Goal: Use online tool/utility

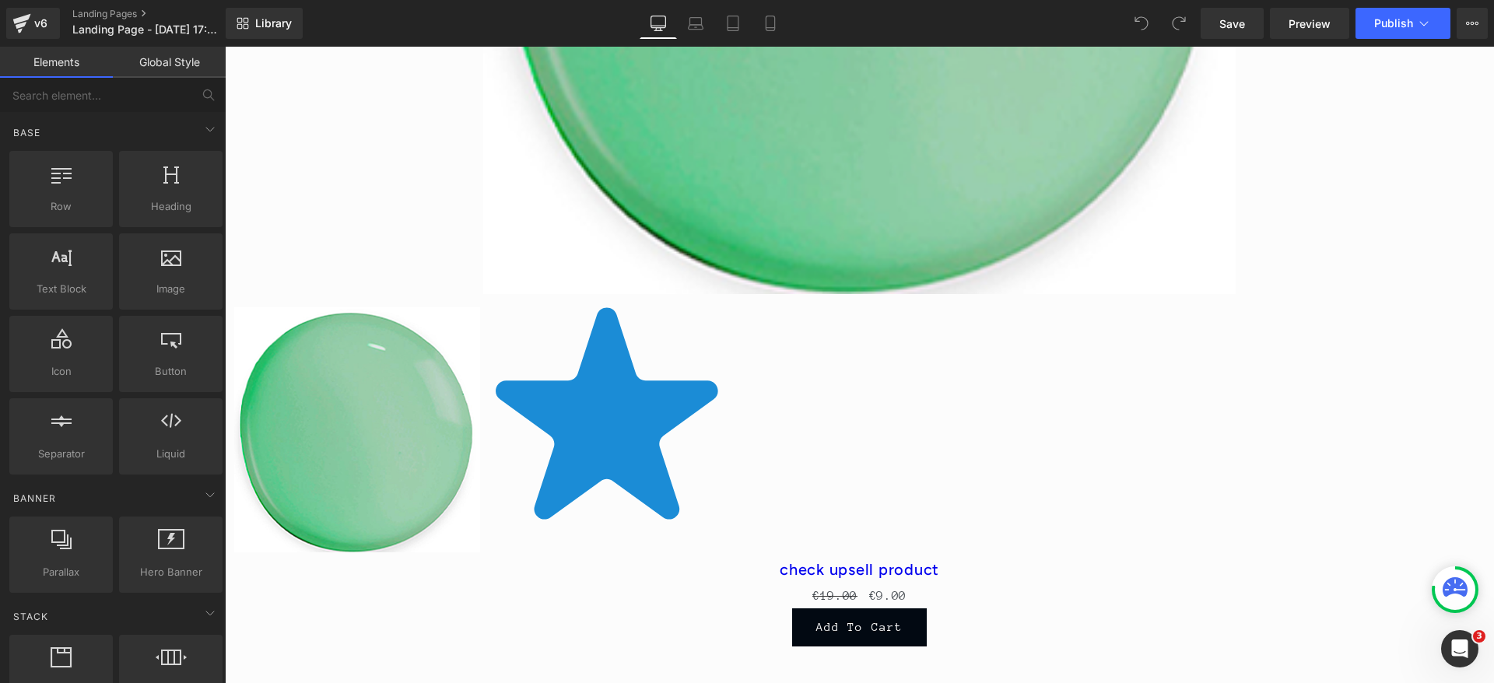
scroll to position [1431, 0]
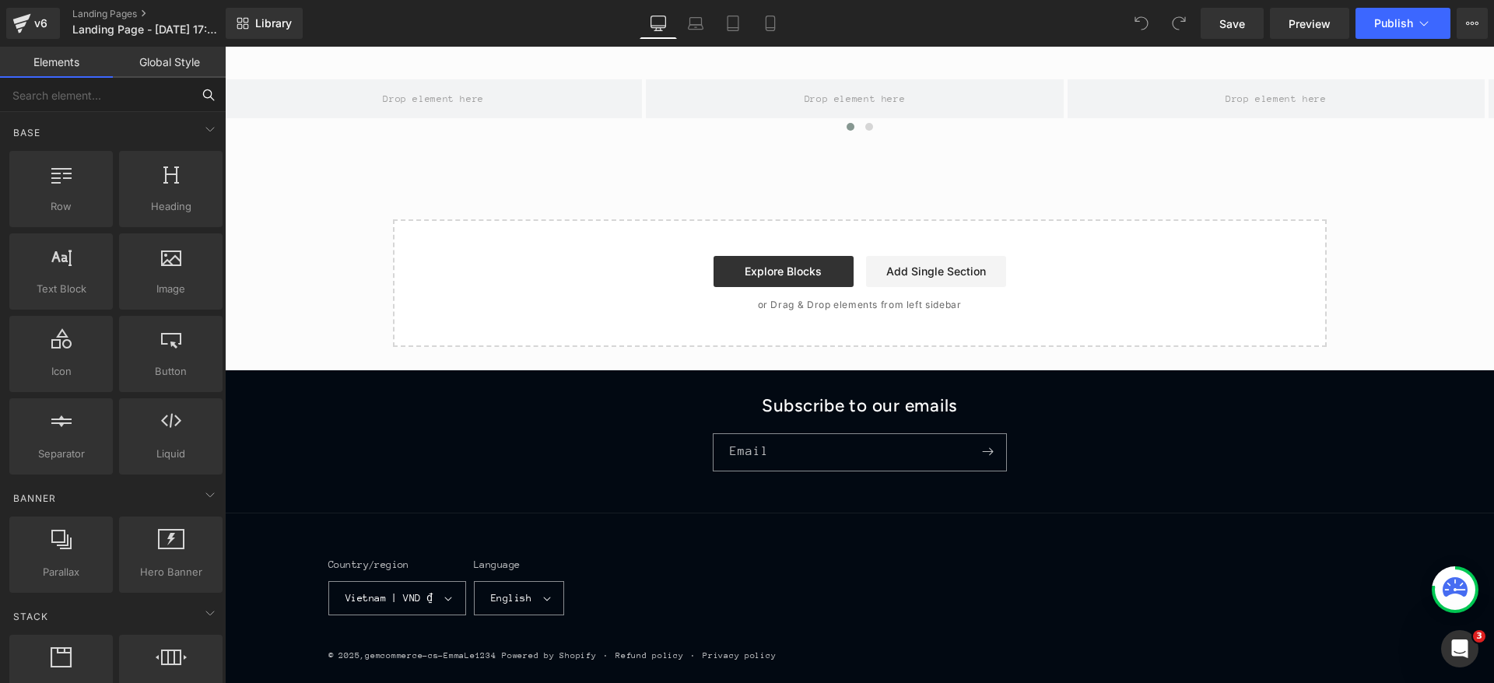
click at [82, 96] on input "text" at bounding box center [95, 95] width 191 height 34
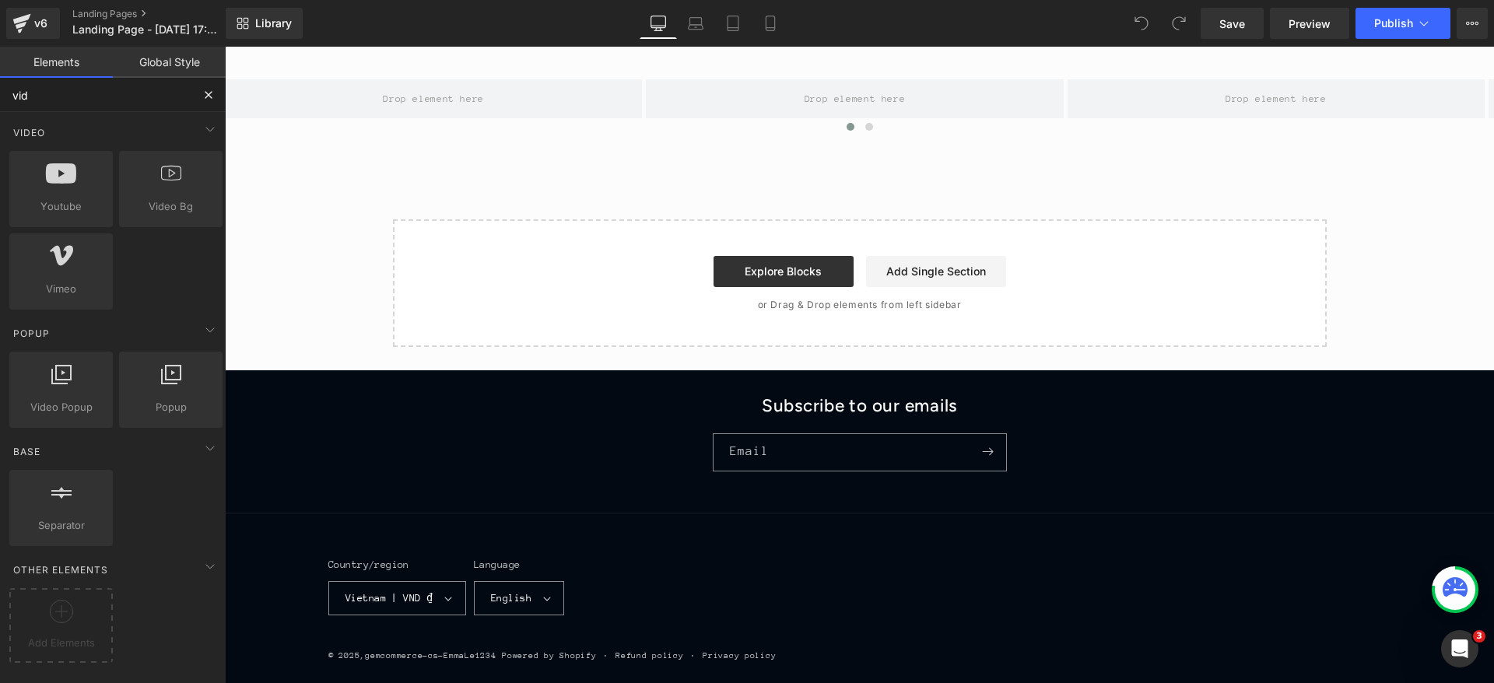
type input "vide"
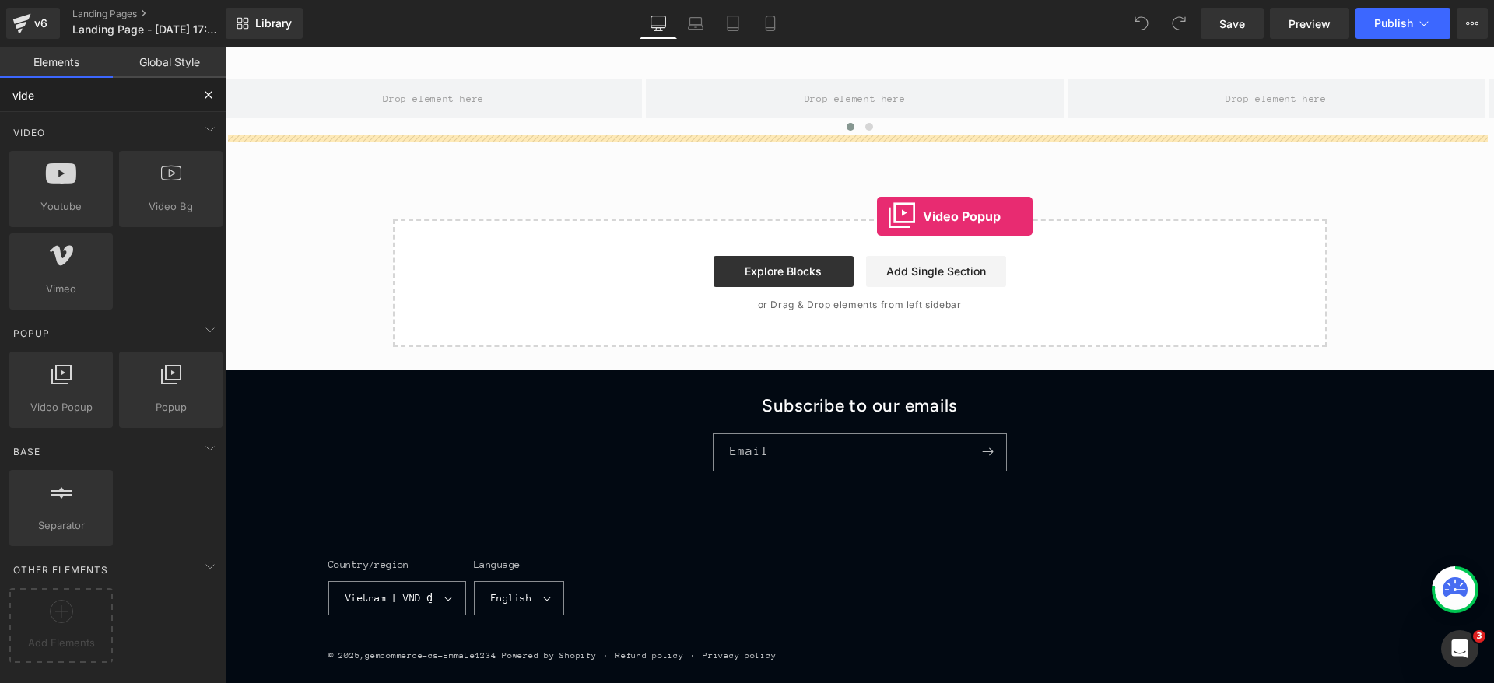
drag, startPoint x: 300, startPoint y: 425, endPoint x: 874, endPoint y: 216, distance: 610.4
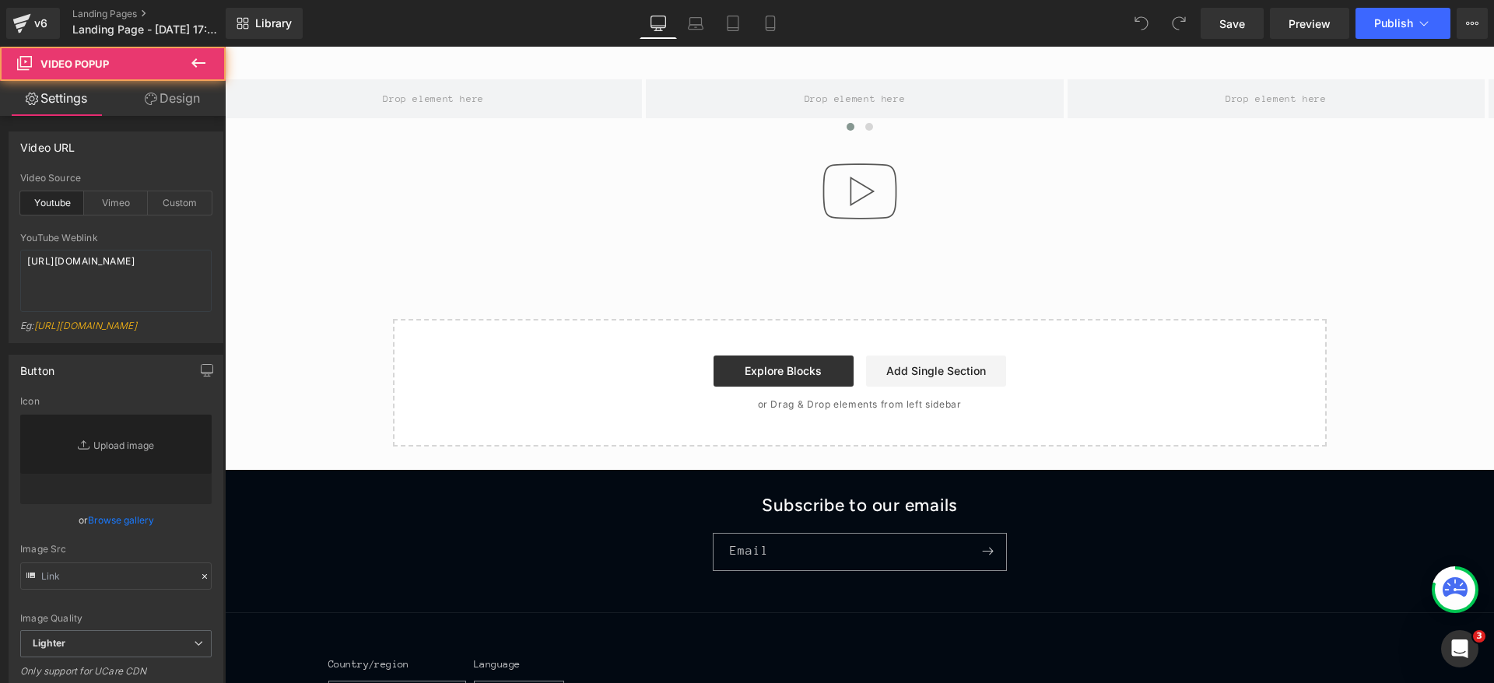
type input "//[DOMAIN_NAME][URL]"
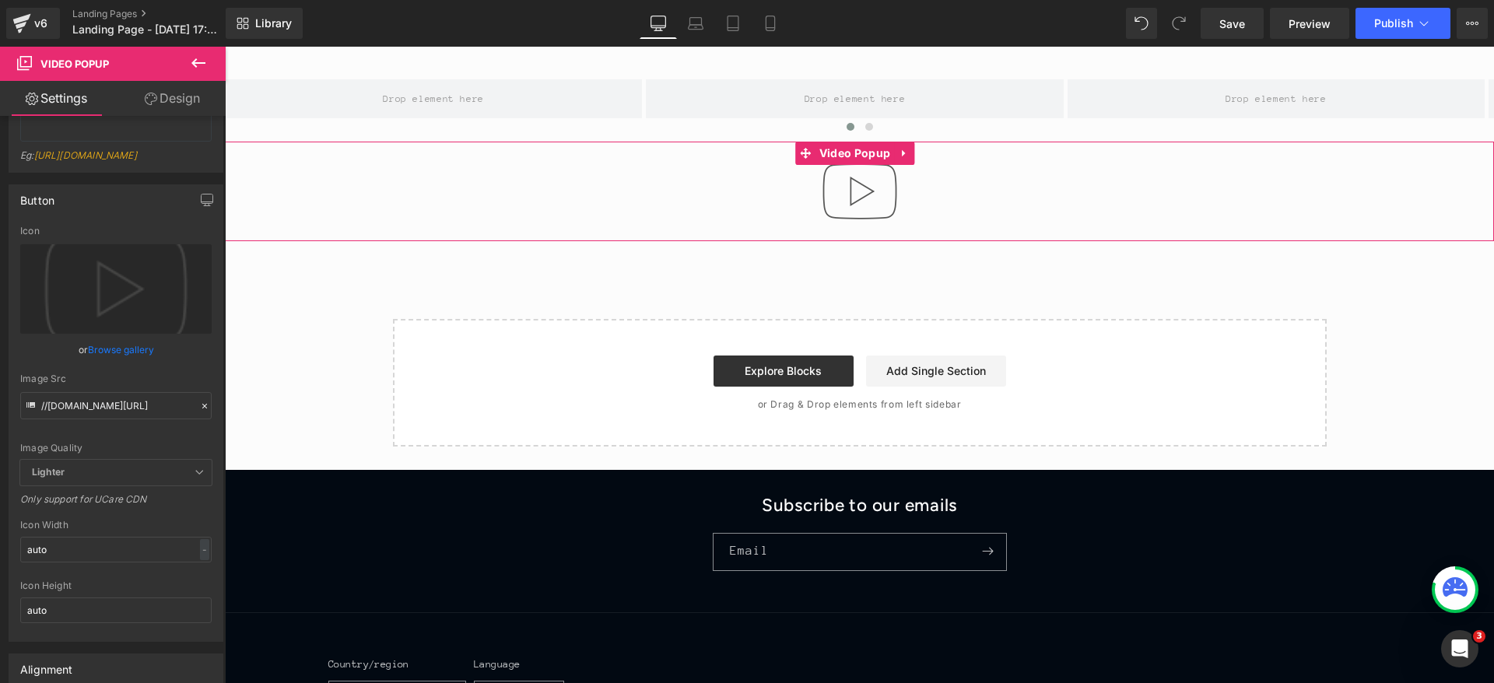
scroll to position [0, 0]
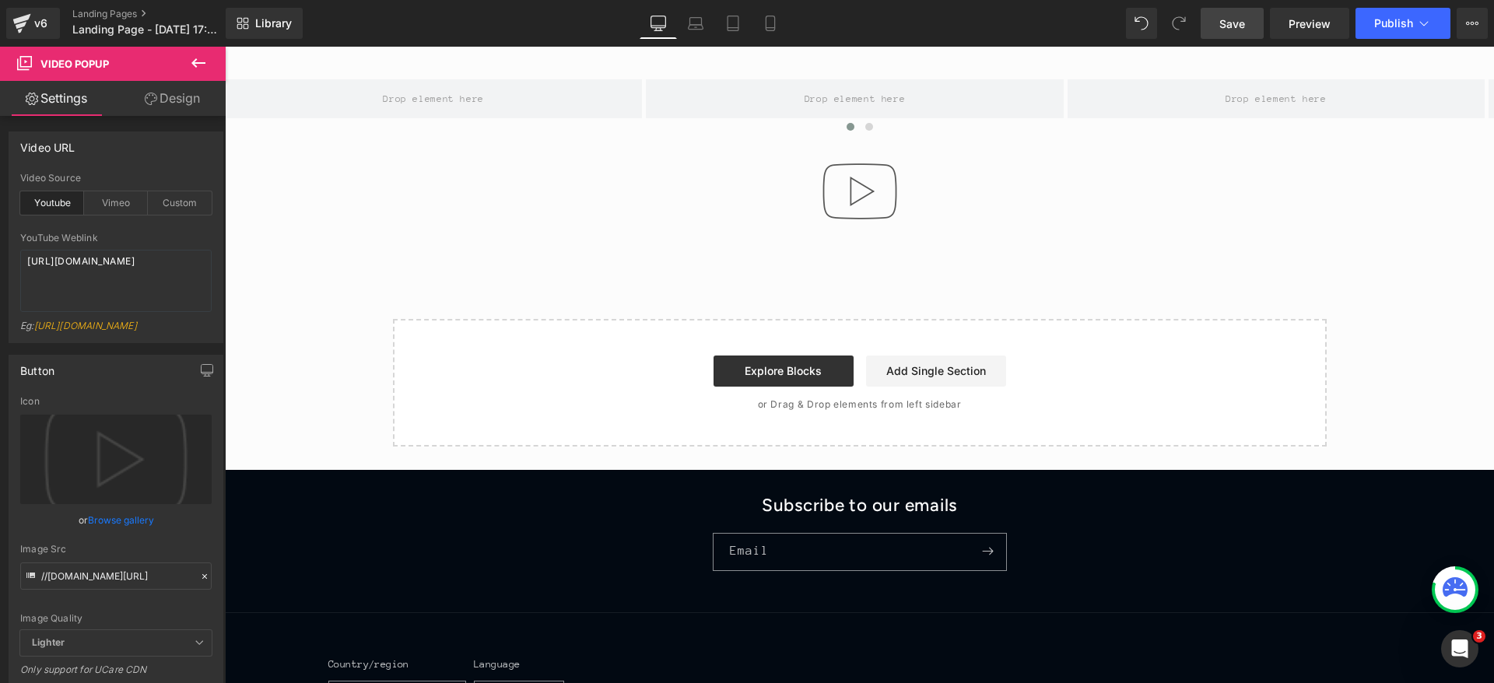
click at [1259, 26] on link "Save" at bounding box center [1231, 23] width 63 height 31
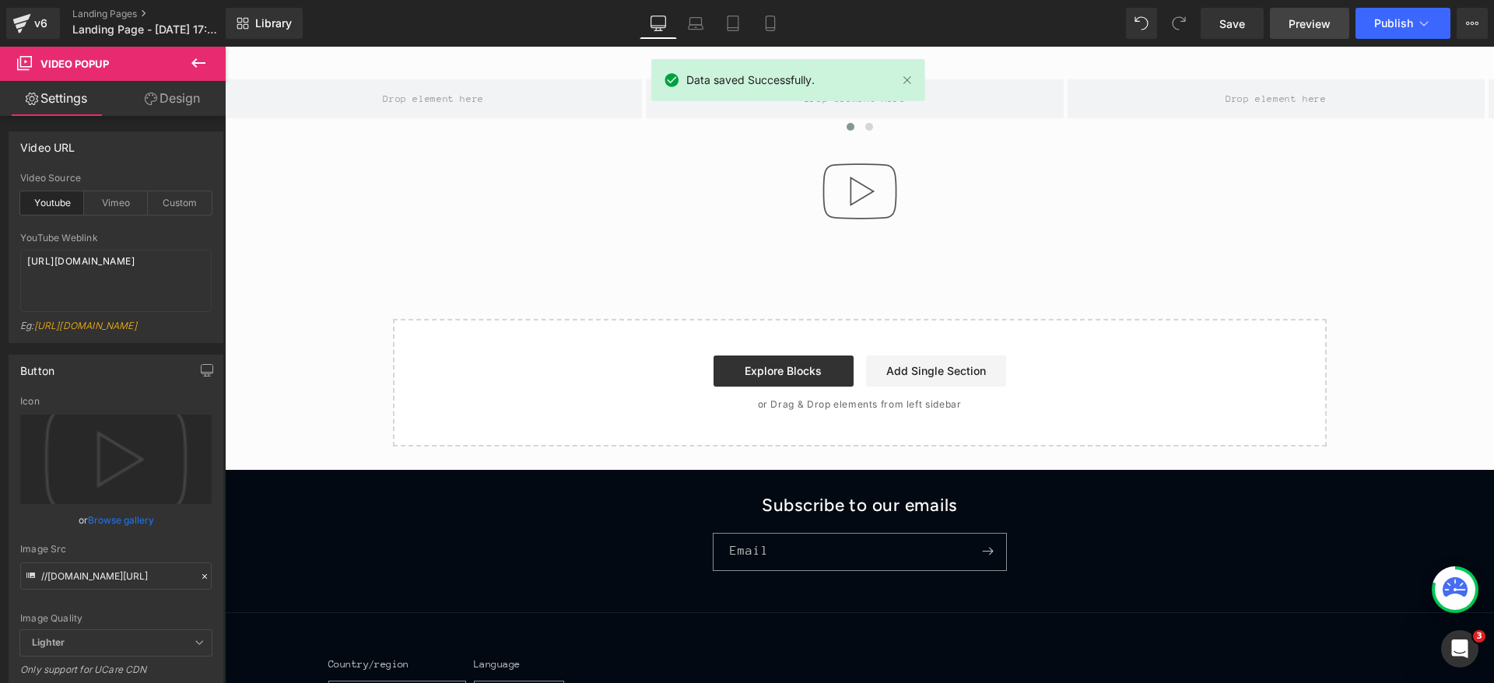
click at [1298, 26] on span "Preview" at bounding box center [1309, 24] width 42 height 16
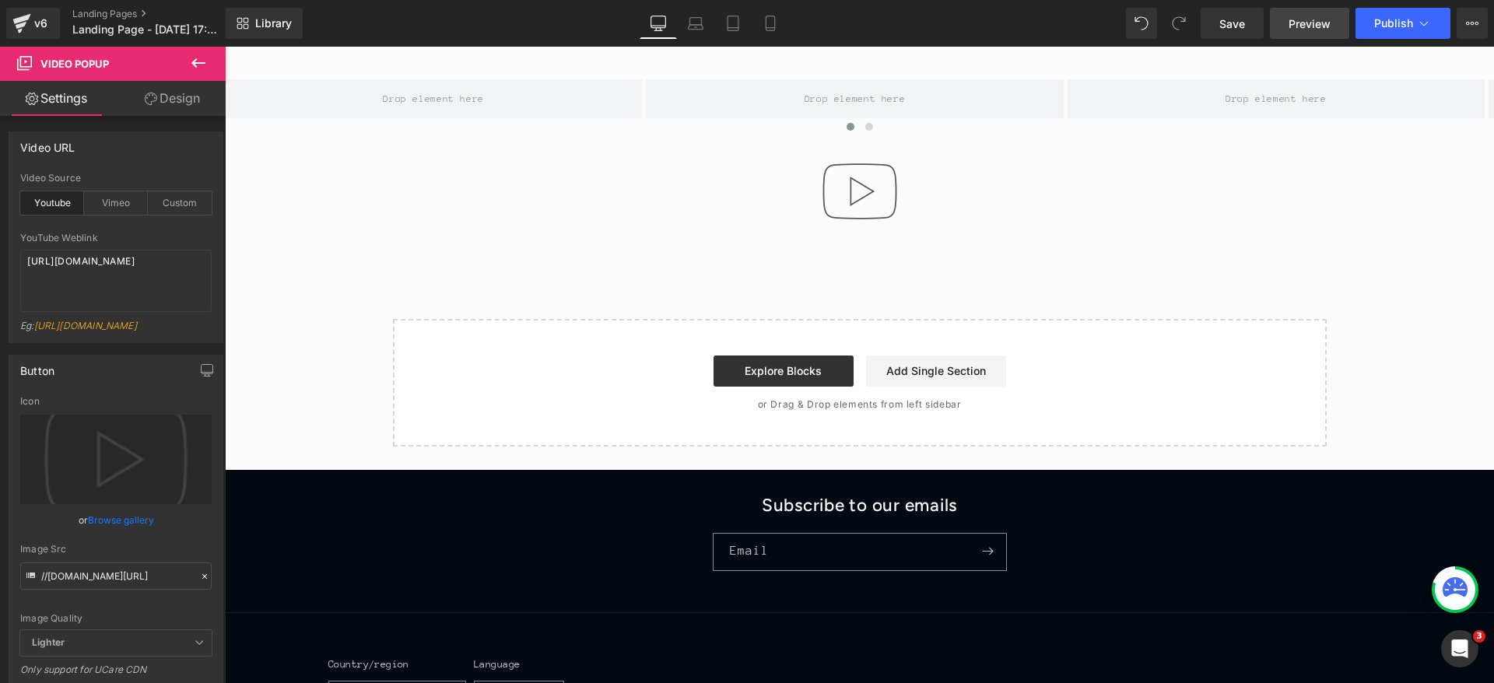
click at [1297, 28] on span "Preview" at bounding box center [1309, 24] width 42 height 16
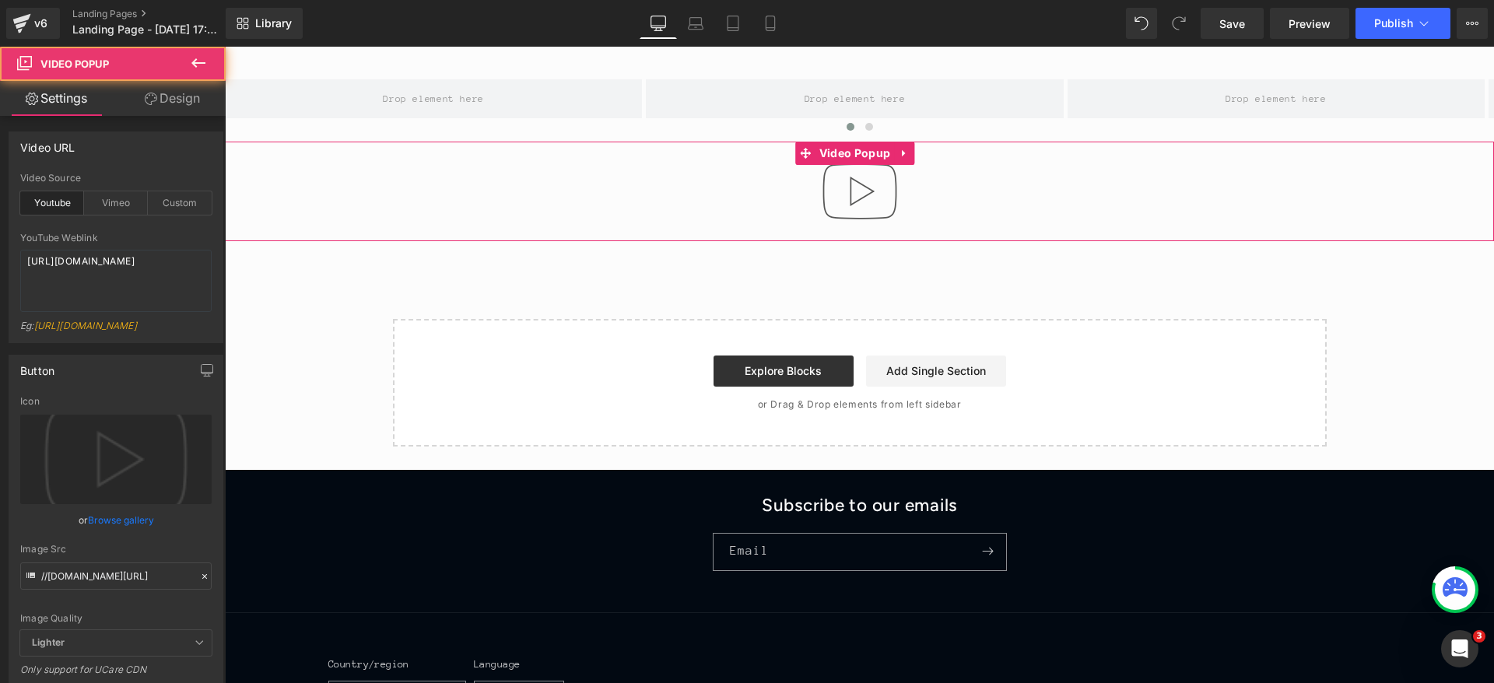
click at [849, 192] on img at bounding box center [860, 192] width 100 height 100
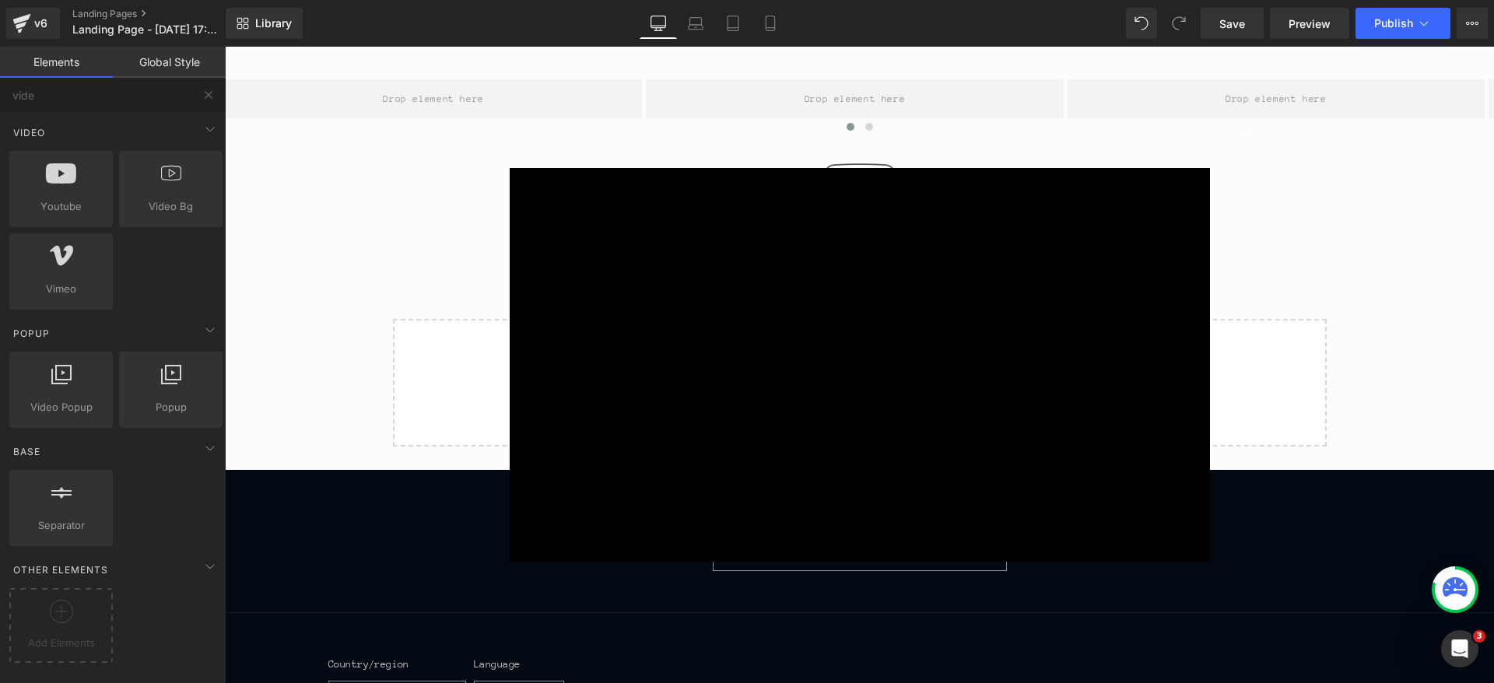
click at [1286, 214] on div "× Loading..." at bounding box center [859, 365] width 1269 height 636
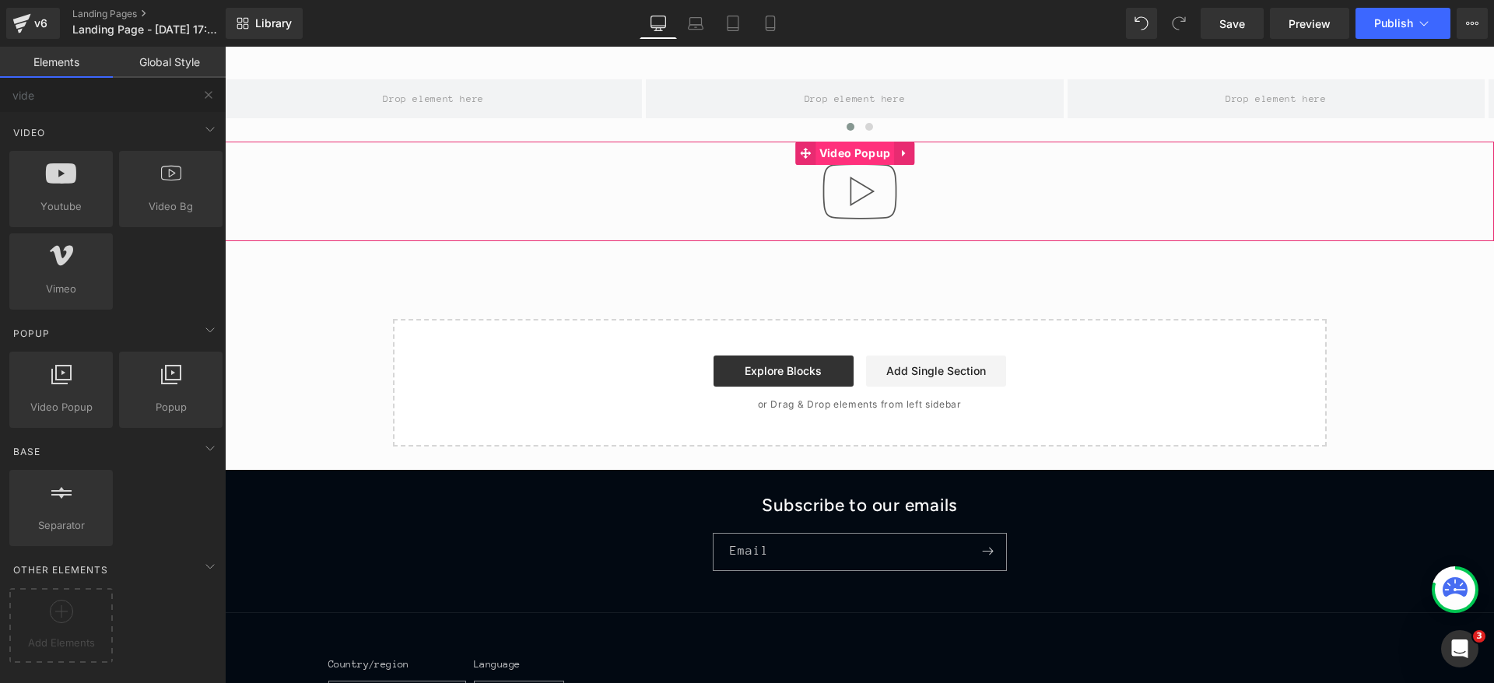
click at [866, 154] on span "Video Popup" at bounding box center [854, 153] width 79 height 23
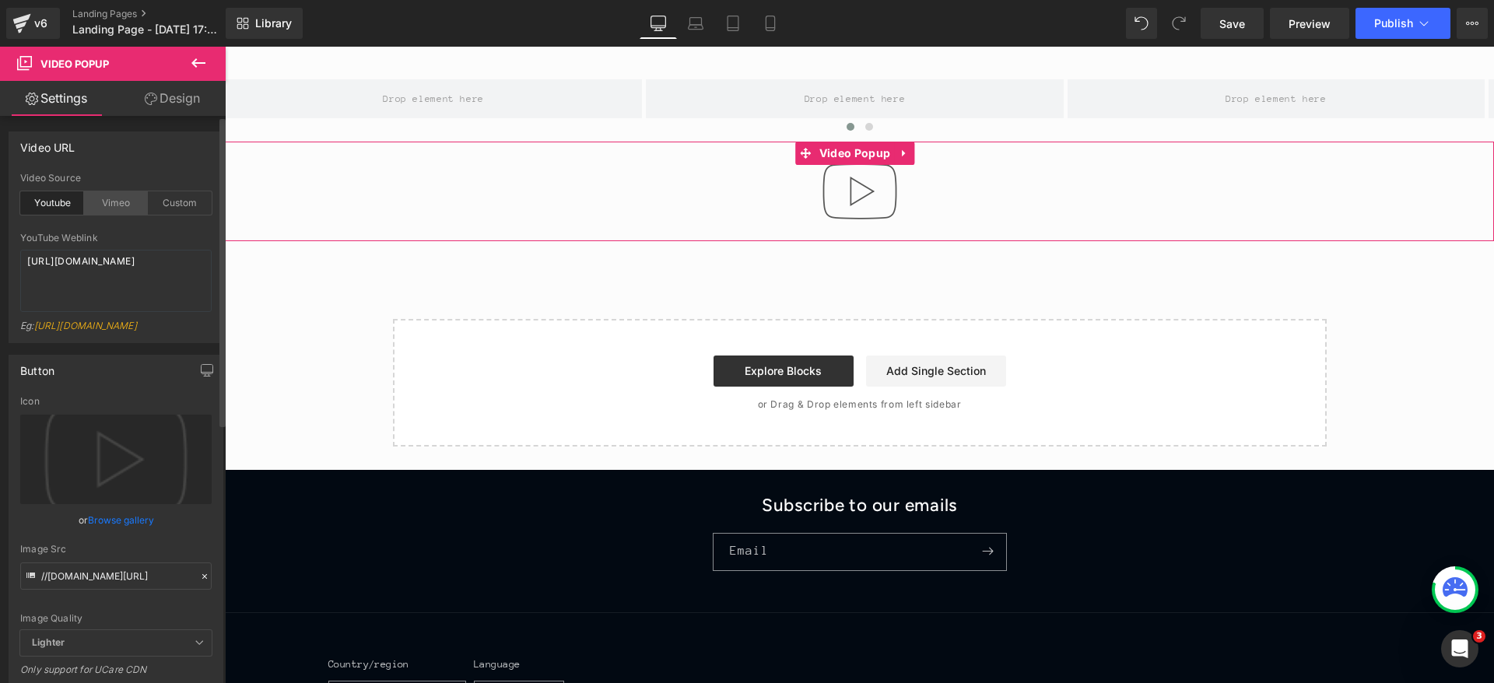
click at [106, 199] on div "Vimeo" at bounding box center [116, 202] width 64 height 23
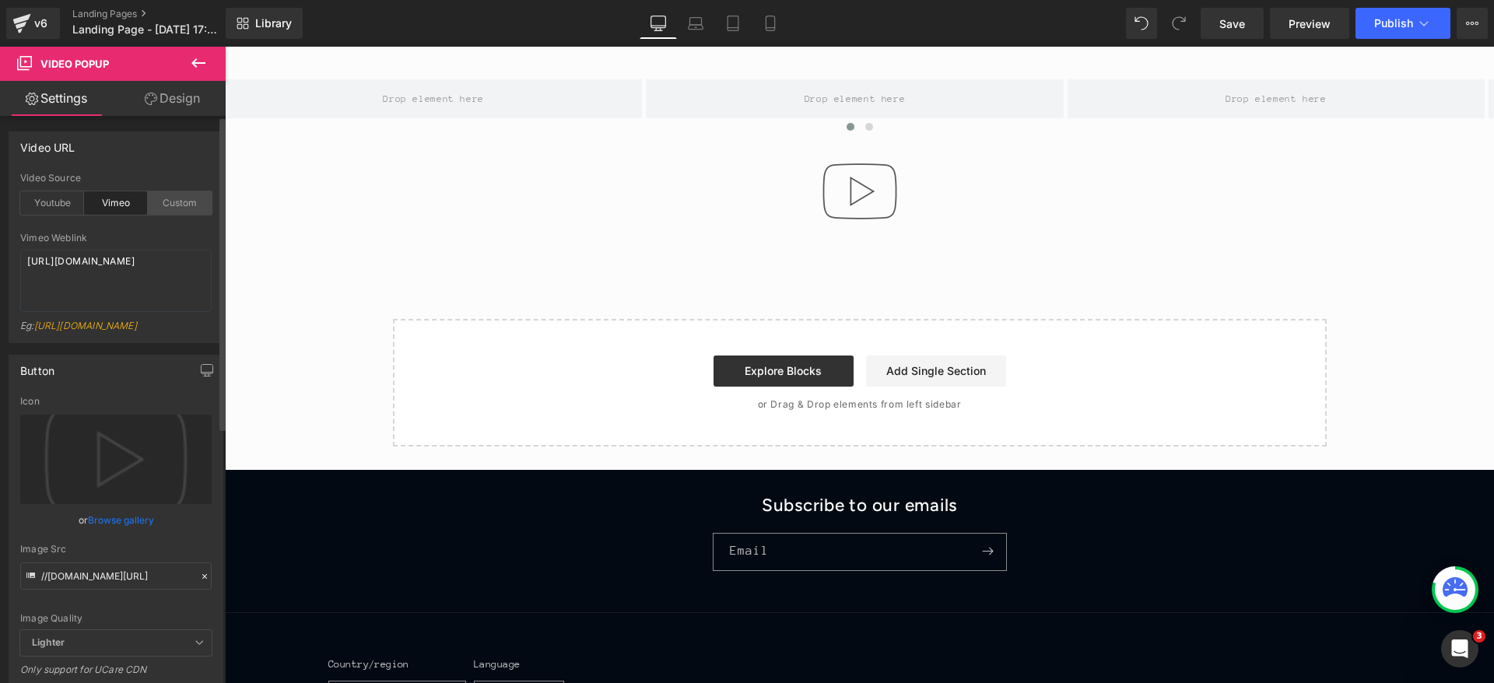
click at [162, 195] on div "Custom" at bounding box center [180, 202] width 64 height 23
click at [1256, 20] on link "Save" at bounding box center [1231, 23] width 63 height 31
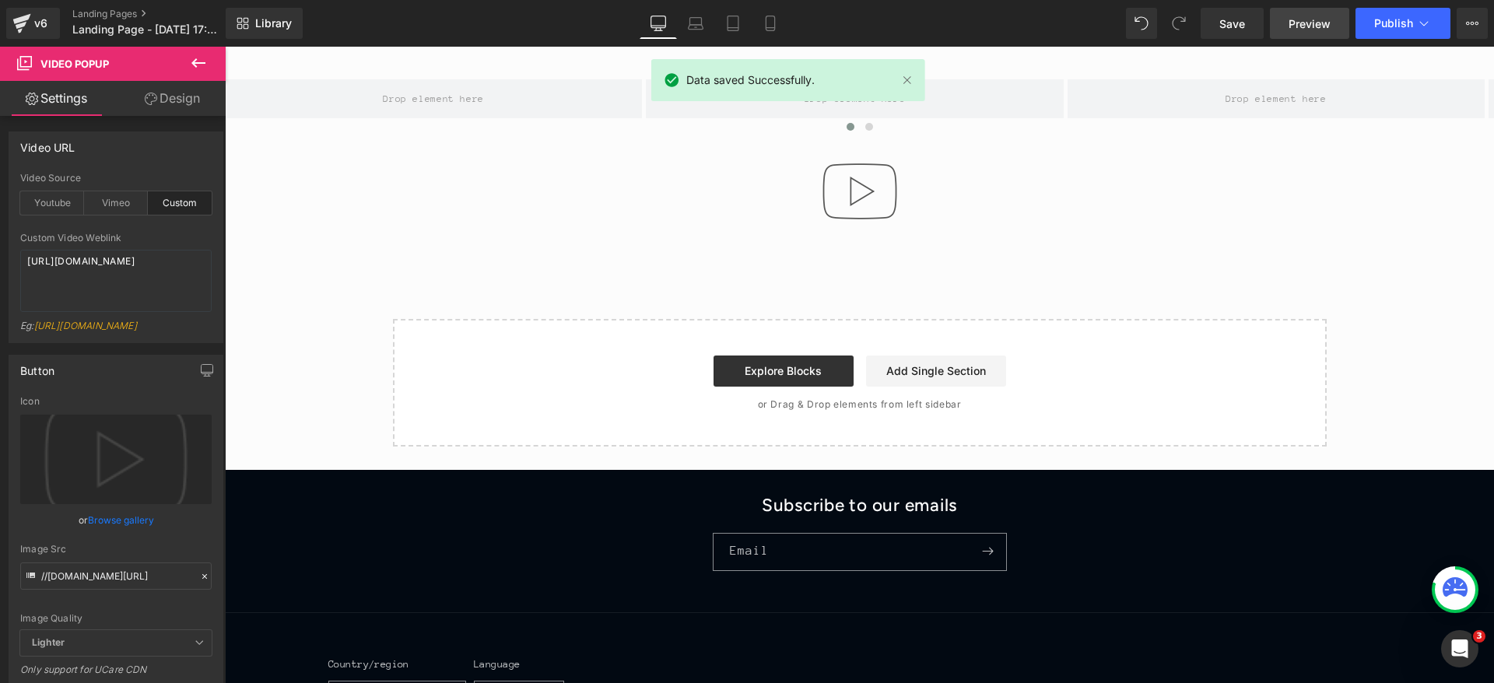
click at [1298, 37] on link "Preview" at bounding box center [1309, 23] width 79 height 31
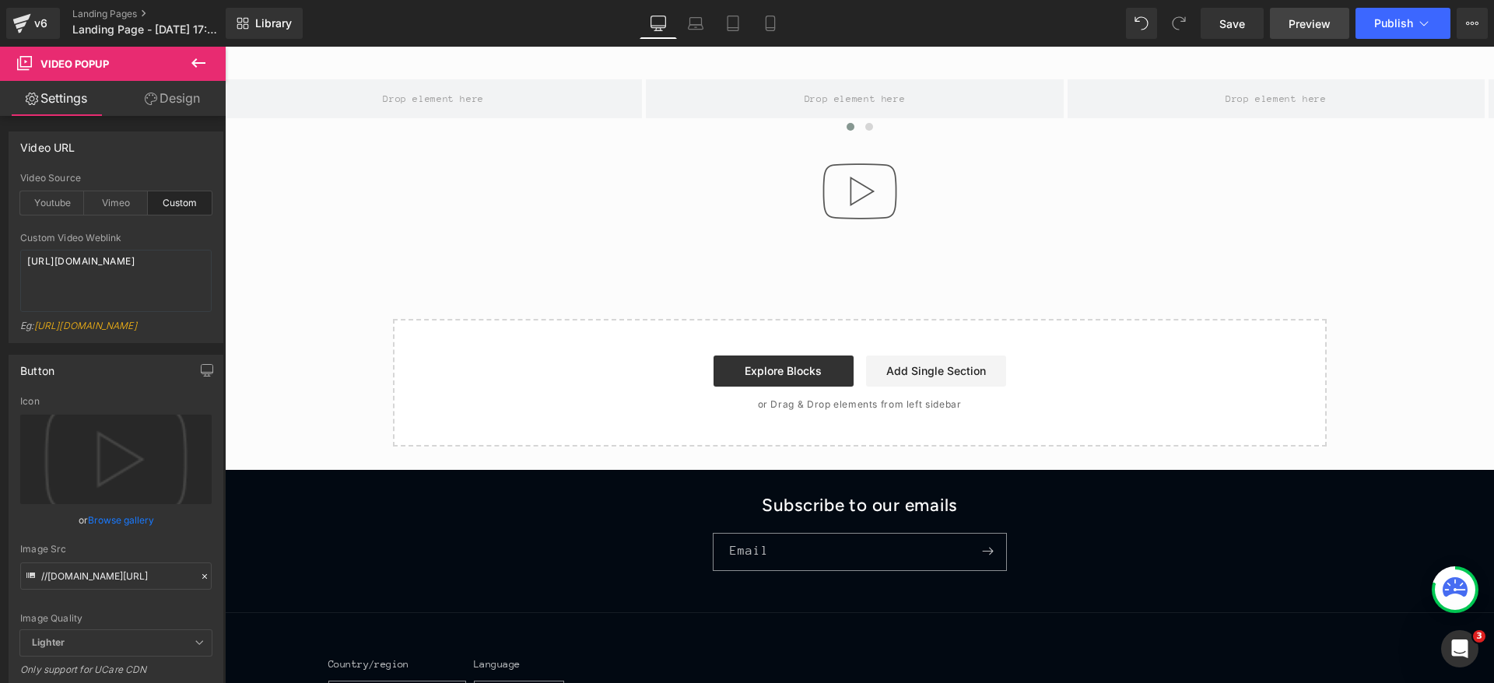
click at [1305, 34] on link "Preview" at bounding box center [1309, 23] width 79 height 31
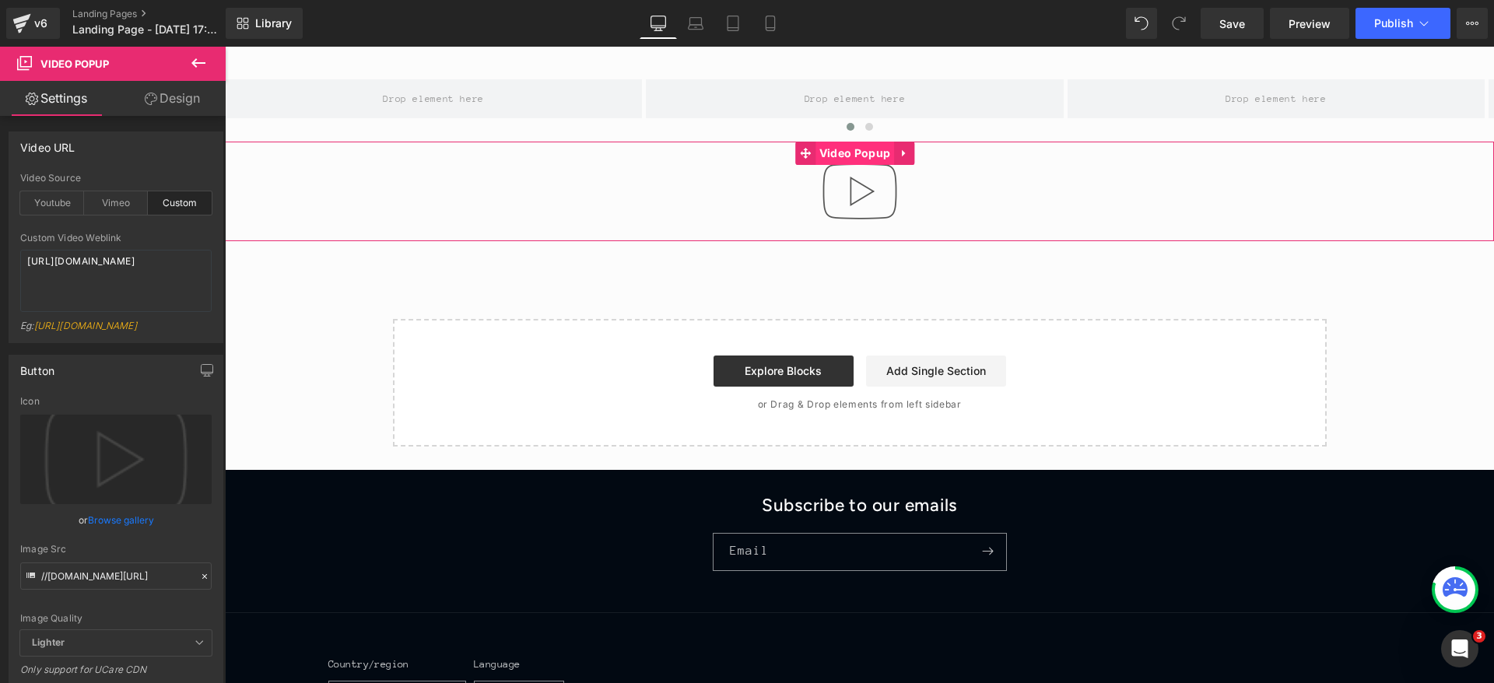
click at [862, 158] on span "Video Popup" at bounding box center [854, 153] width 79 height 23
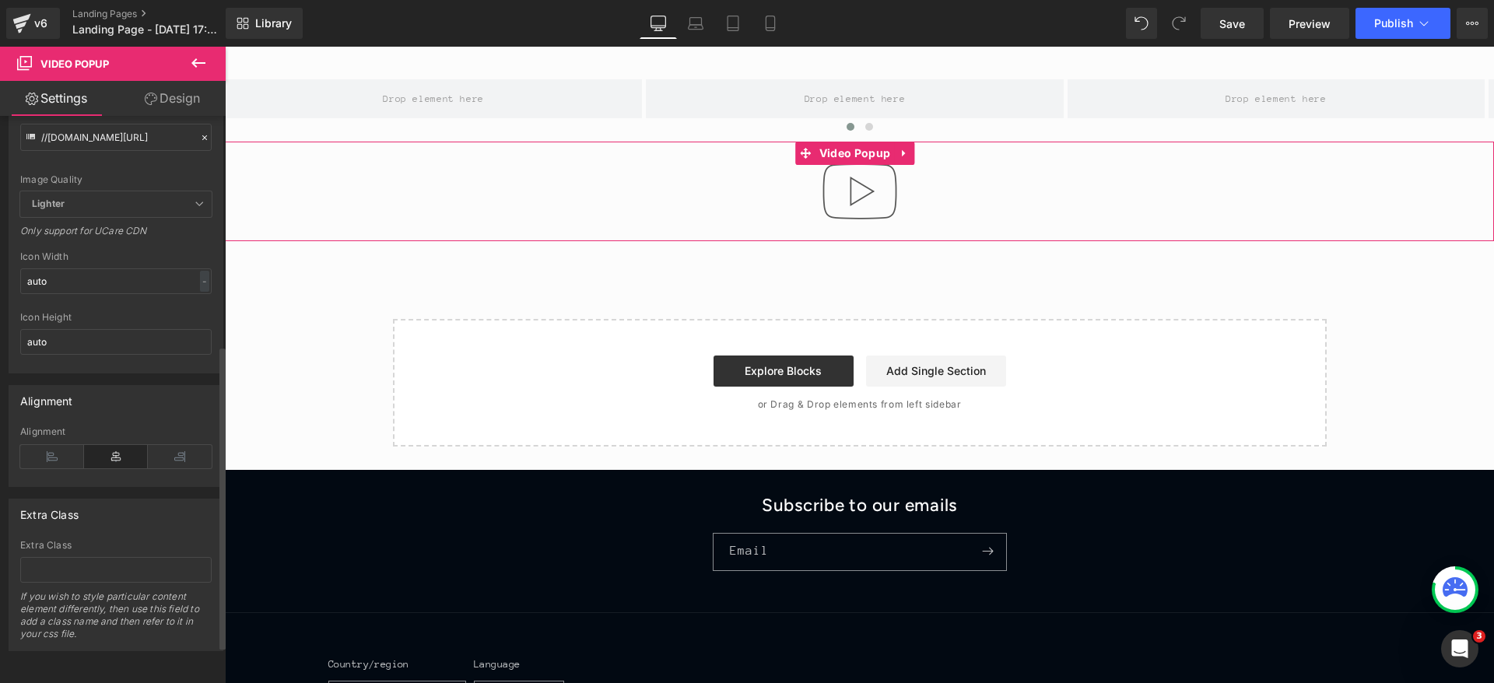
scroll to position [494, 0]
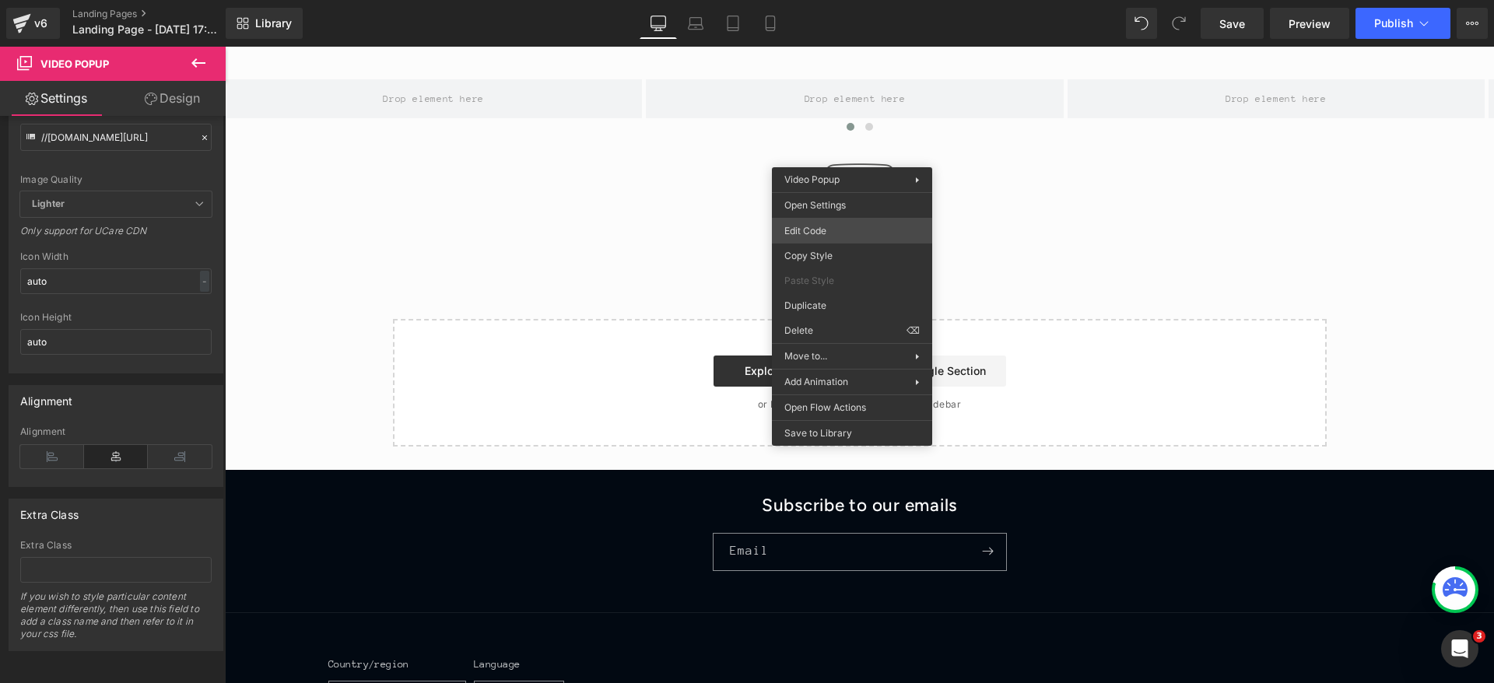
click at [841, 0] on div "Video Popup You are previewing how the will restyle your page. You can not edit…" at bounding box center [747, 0] width 1494 height 0
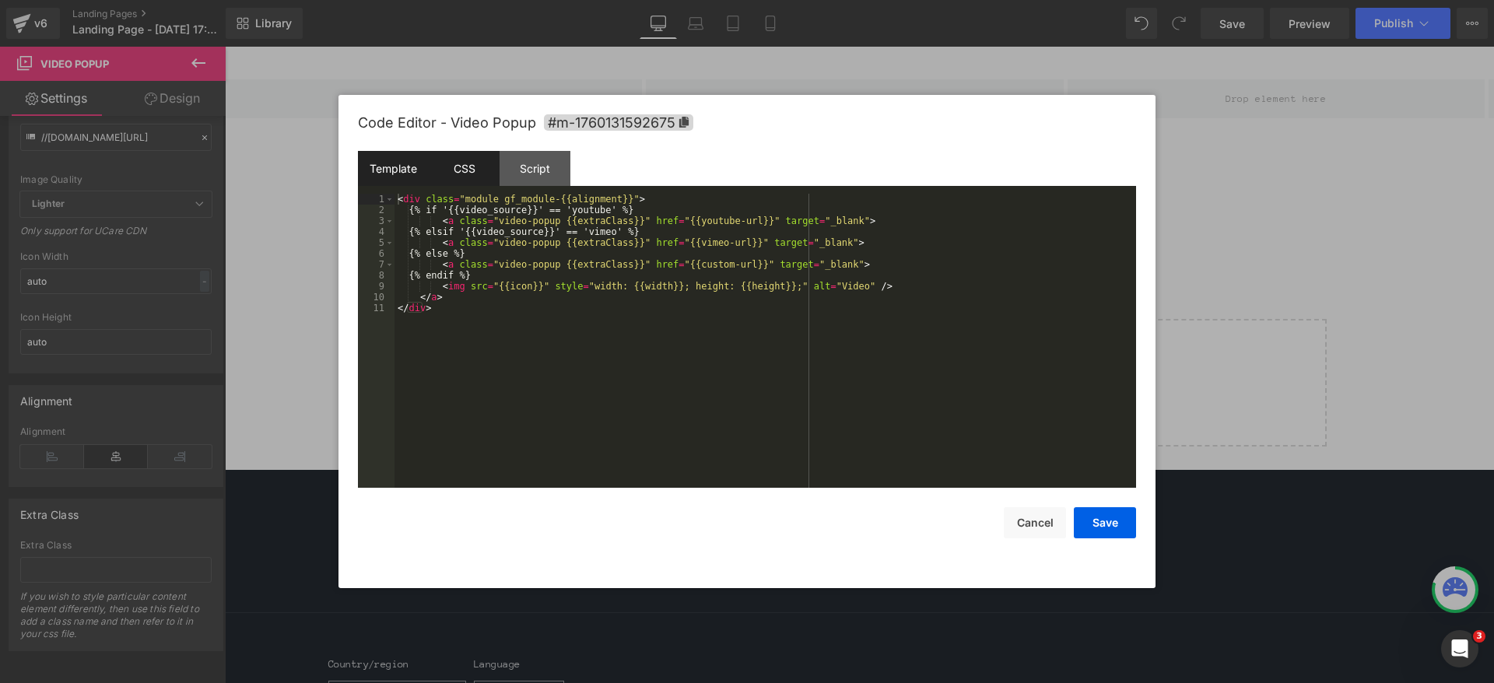
click at [469, 162] on div "CSS" at bounding box center [464, 168] width 71 height 35
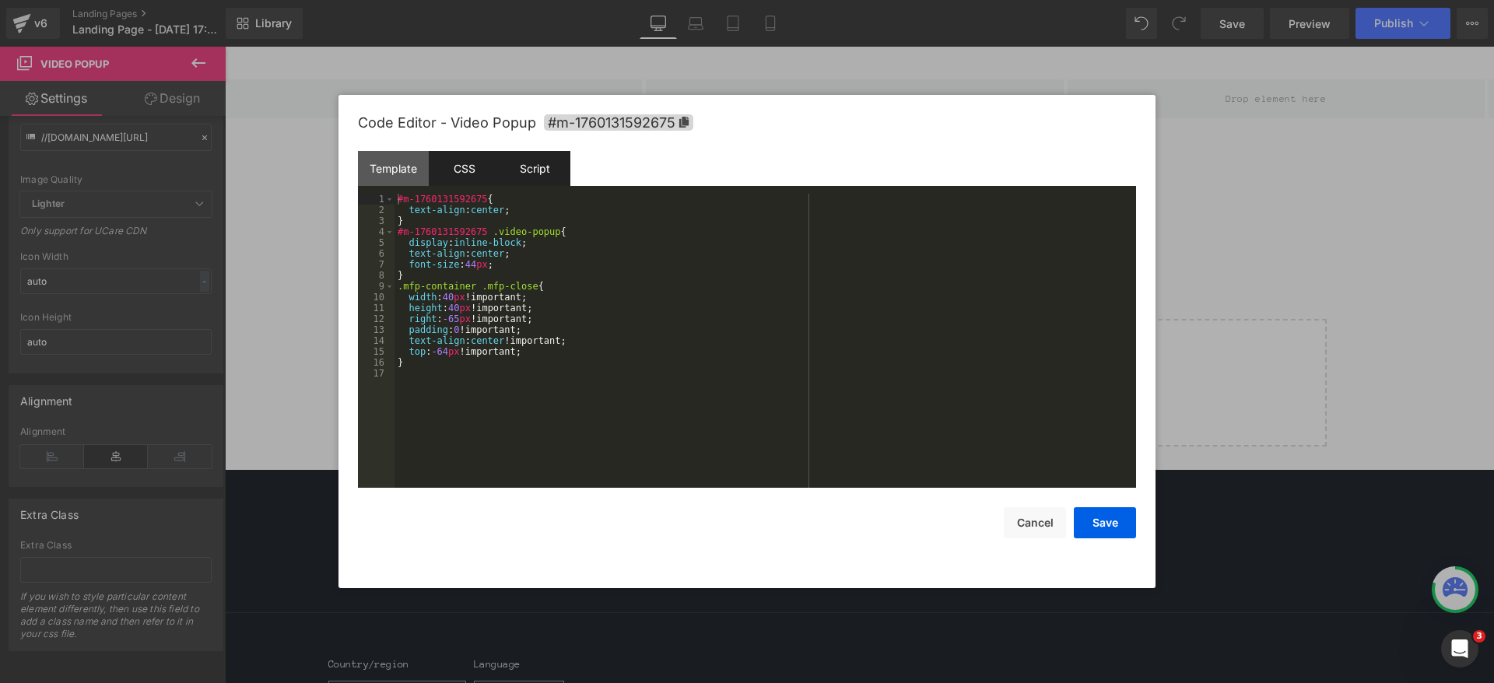
click at [531, 160] on div "Script" at bounding box center [534, 168] width 71 height 35
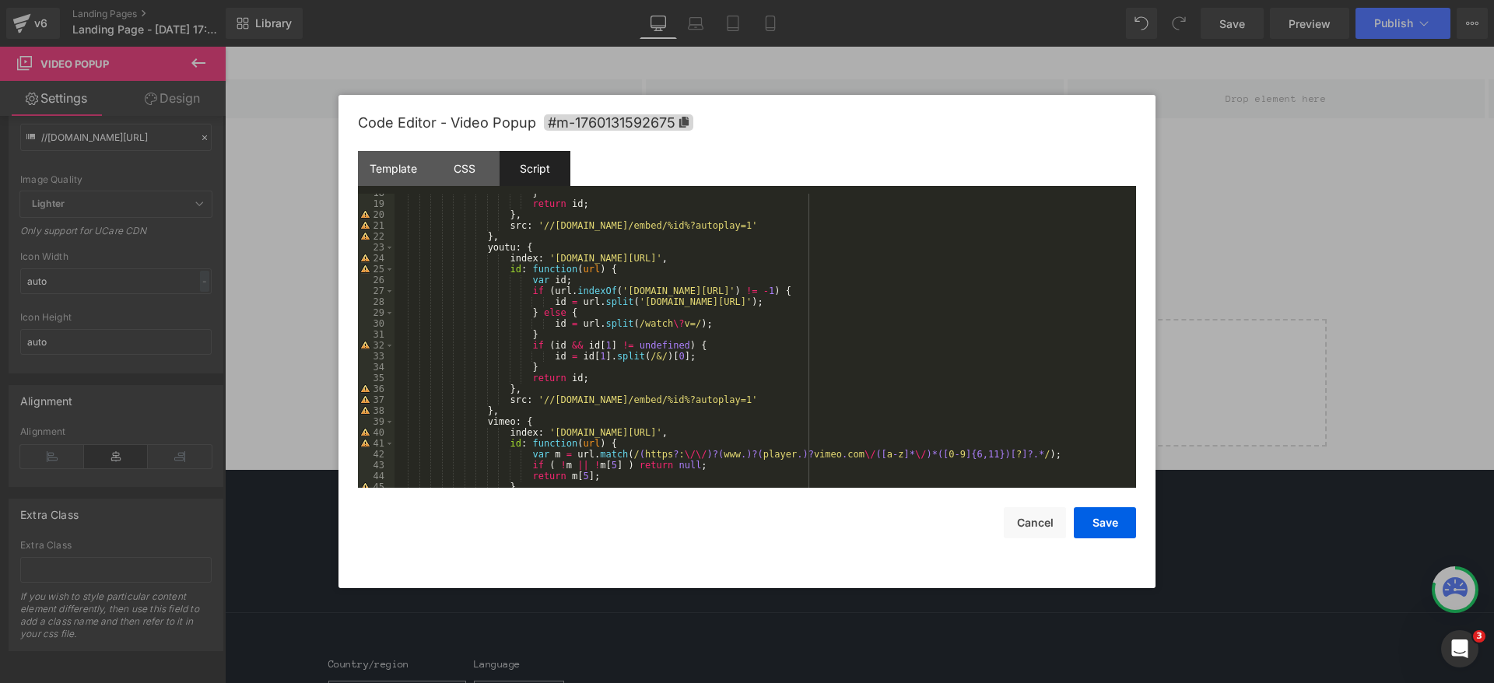
scroll to position [0, 0]
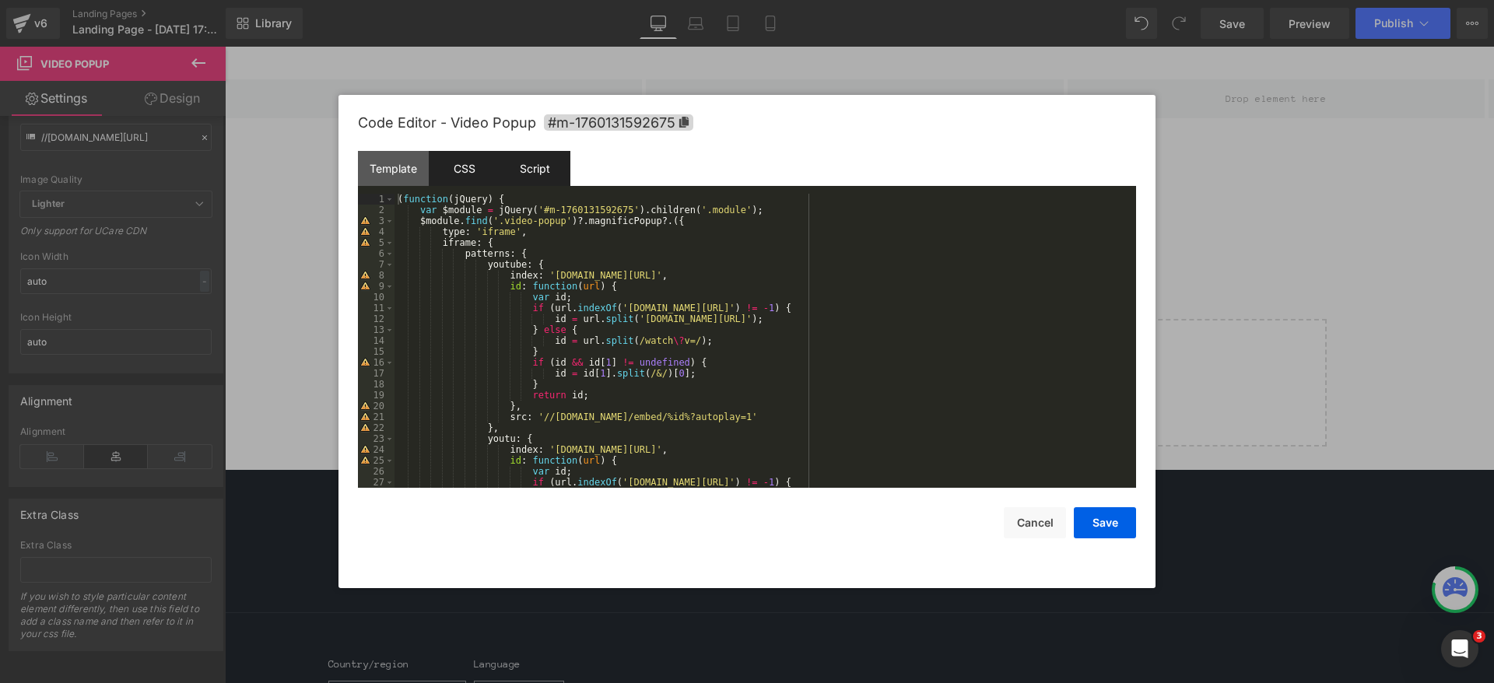
click at [477, 163] on div "CSS" at bounding box center [464, 168] width 71 height 35
